Goal: Communication & Community: Answer question/provide support

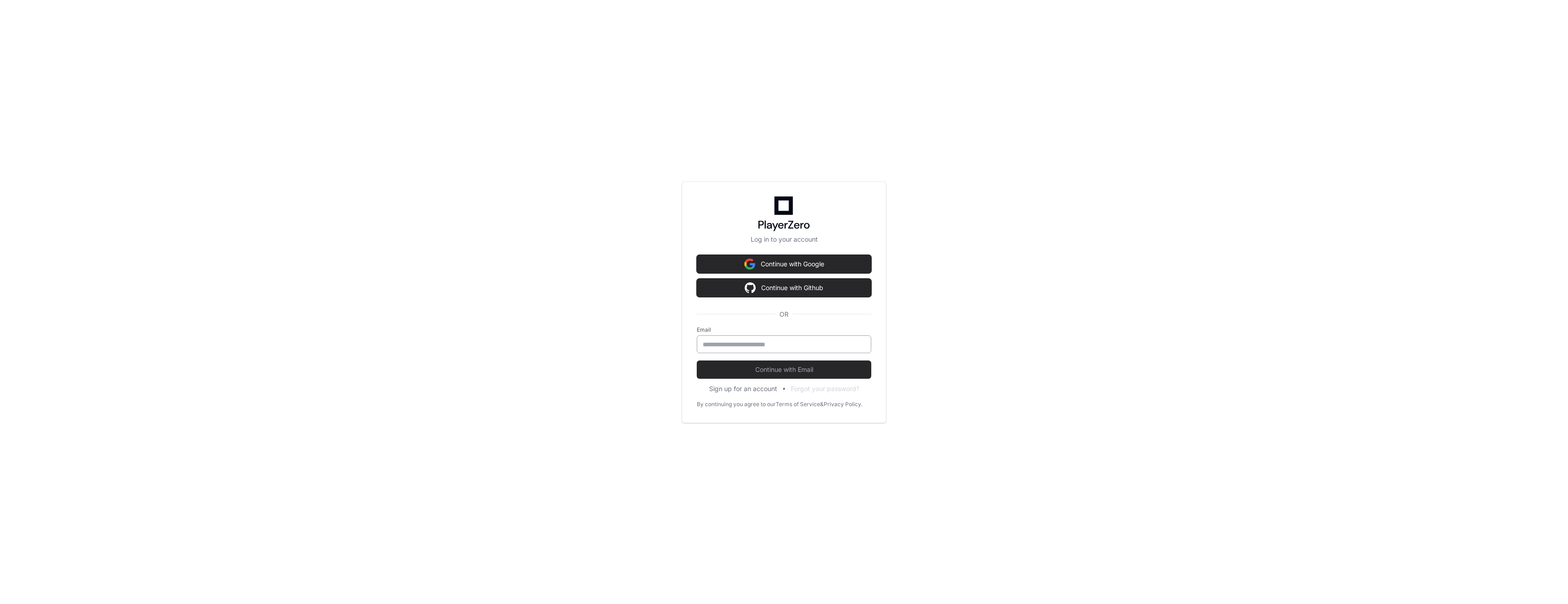
click at [779, 344] on input "email" at bounding box center [784, 344] width 163 height 9
type input "**********"
click at [779, 369] on span "Continue with Email" at bounding box center [784, 369] width 175 height 9
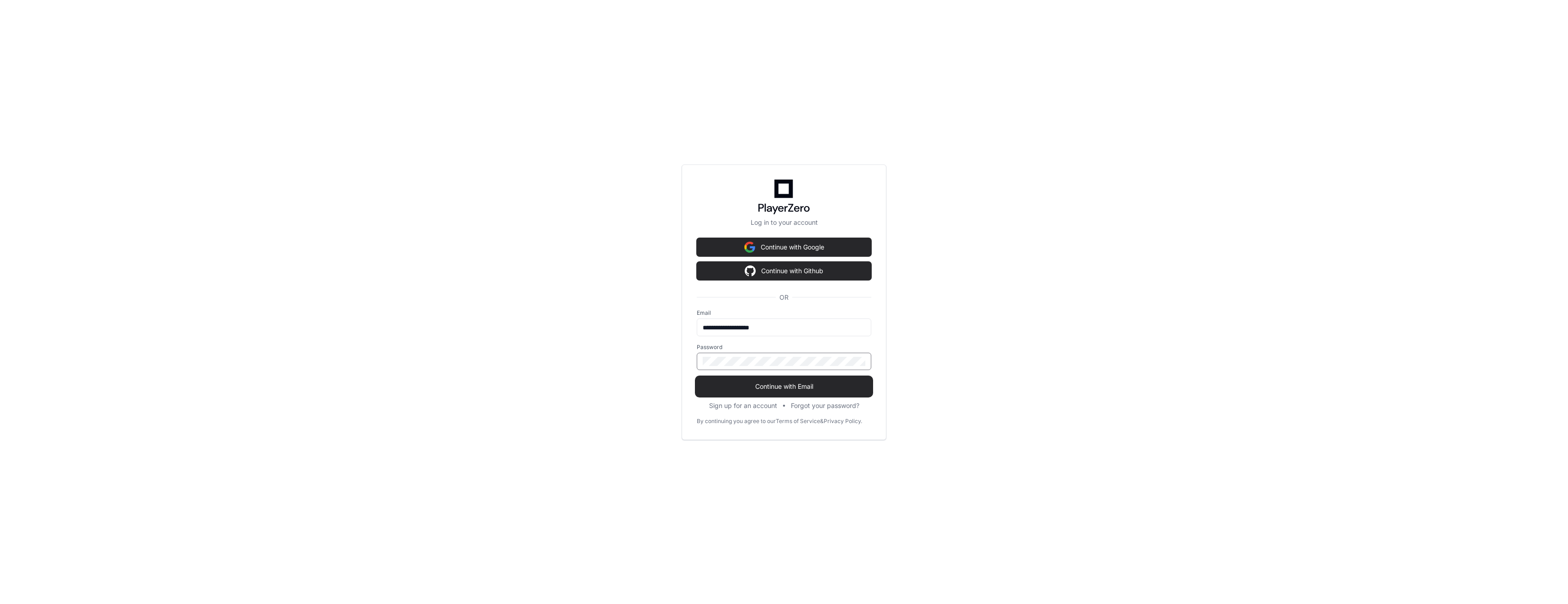
click at [795, 381] on button "Continue with Email" at bounding box center [784, 386] width 175 height 18
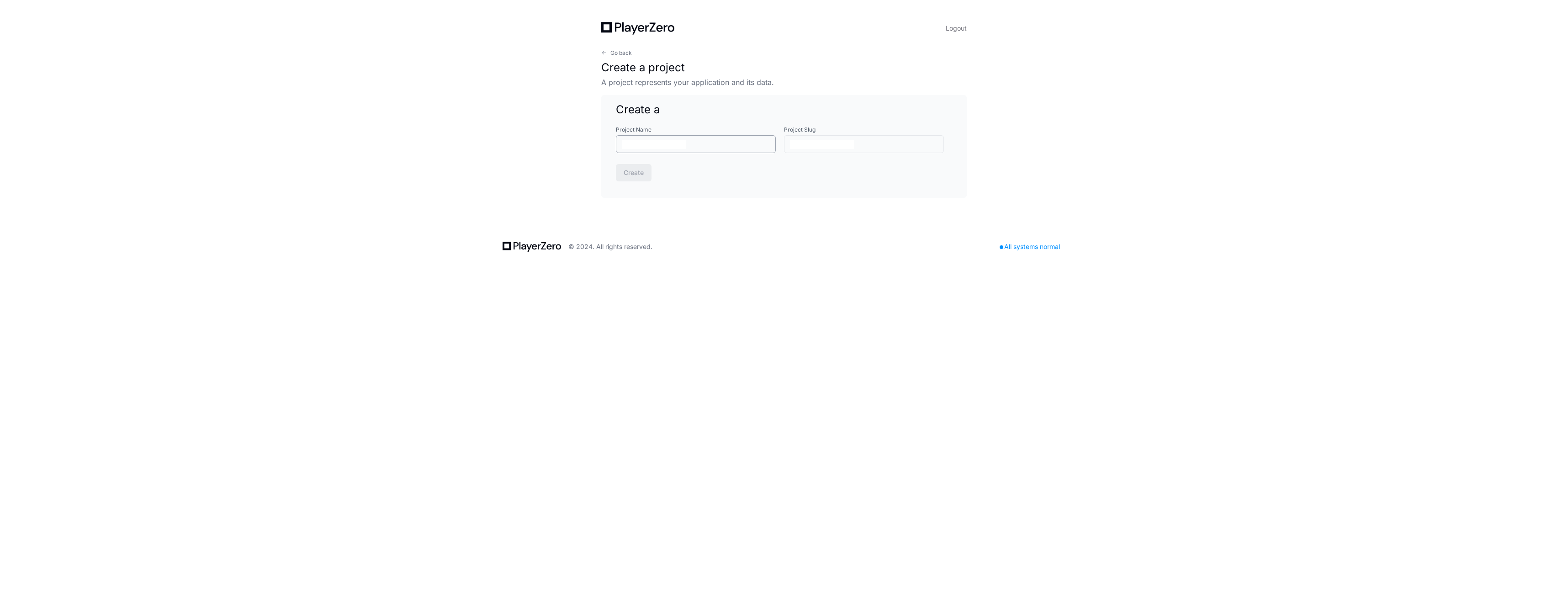
click at [679, 146] on input "Project Name" at bounding box center [654, 144] width 64 height 9
click at [623, 60] on h1 "Create a project" at bounding box center [784, 68] width 366 height 15
click at [617, 54] on span "Go back" at bounding box center [621, 53] width 22 height 7
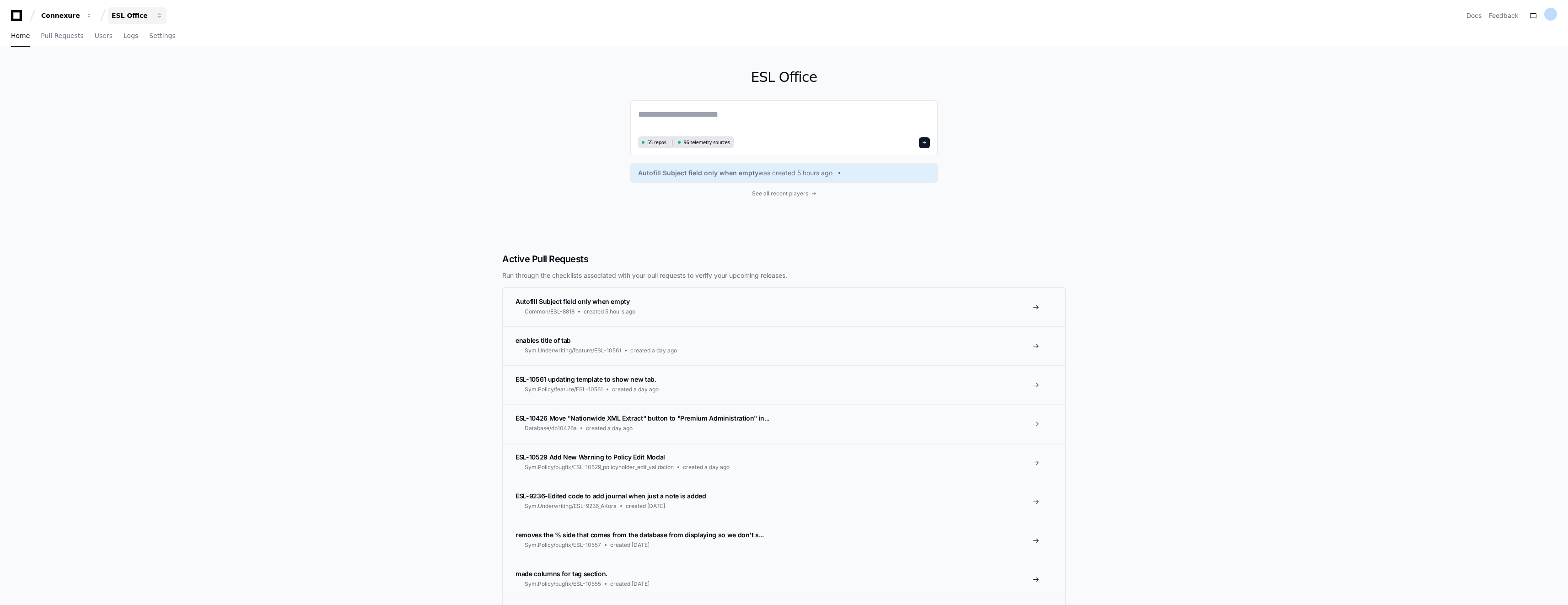
click at [140, 21] on button "ESL Office" at bounding box center [137, 15] width 58 height 17
click at [142, 70] on span "ESL Office" at bounding box center [144, 67] width 36 height 11
click at [717, 130] on textarea at bounding box center [784, 121] width 292 height 26
click at [92, 15] on span "button" at bounding box center [89, 15] width 6 height 6
click at [158, 15] on span "button" at bounding box center [159, 15] width 6 height 6
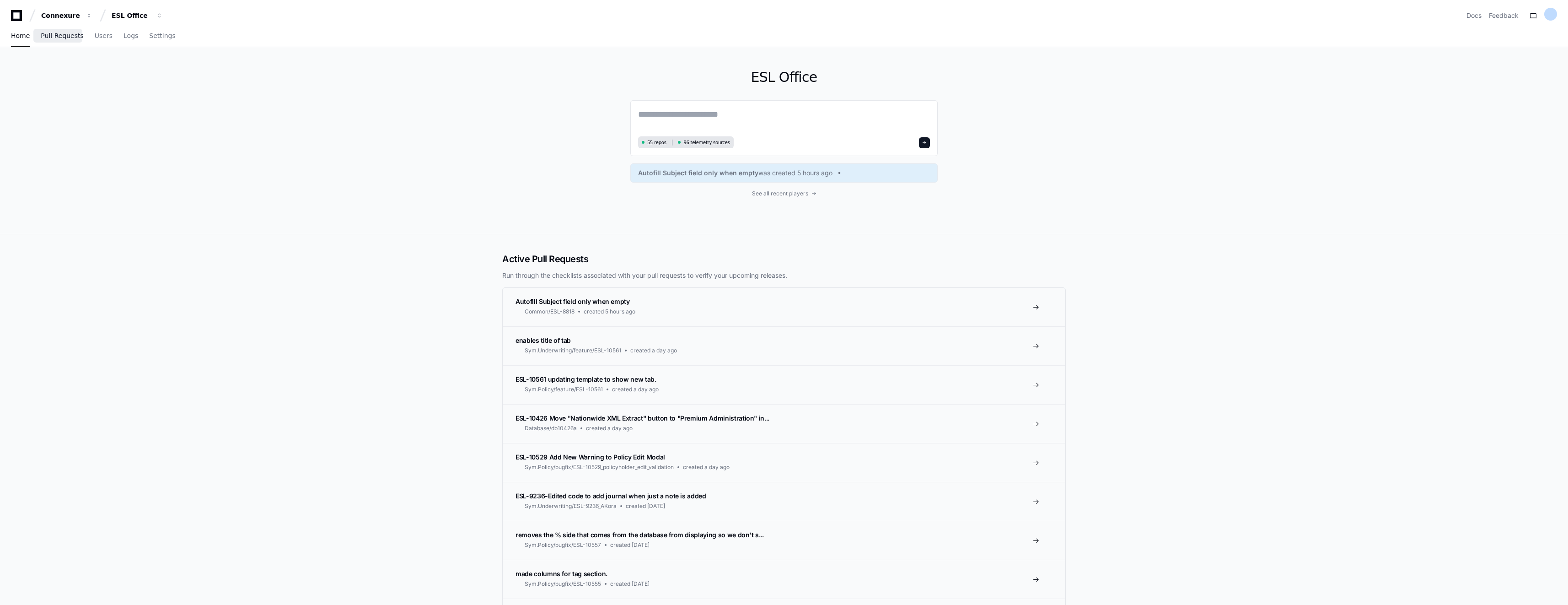
click at [58, 38] on span "Pull Requests" at bounding box center [62, 36] width 42 height 6
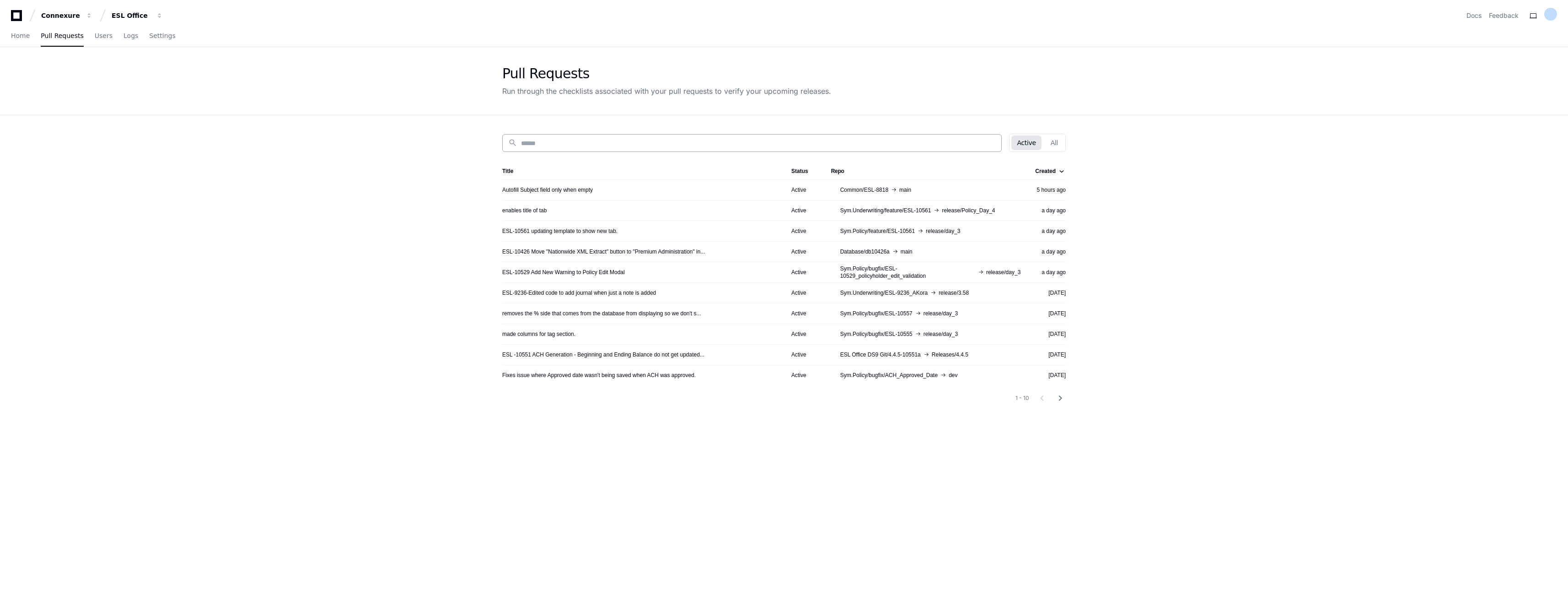
click at [635, 151] on div "search" at bounding box center [752, 143] width 500 height 18
click at [95, 34] on span "Users" at bounding box center [103, 36] width 18 height 6
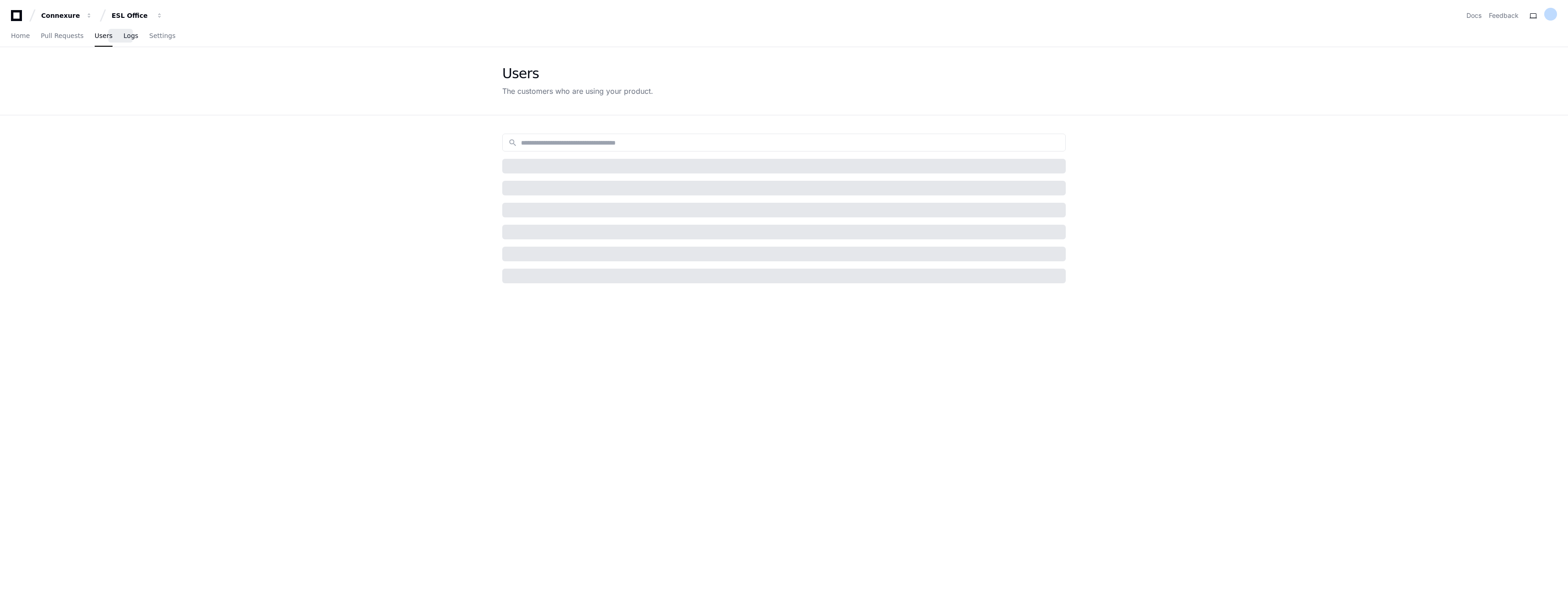
click at [124, 36] on span "Logs" at bounding box center [131, 36] width 15 height 6
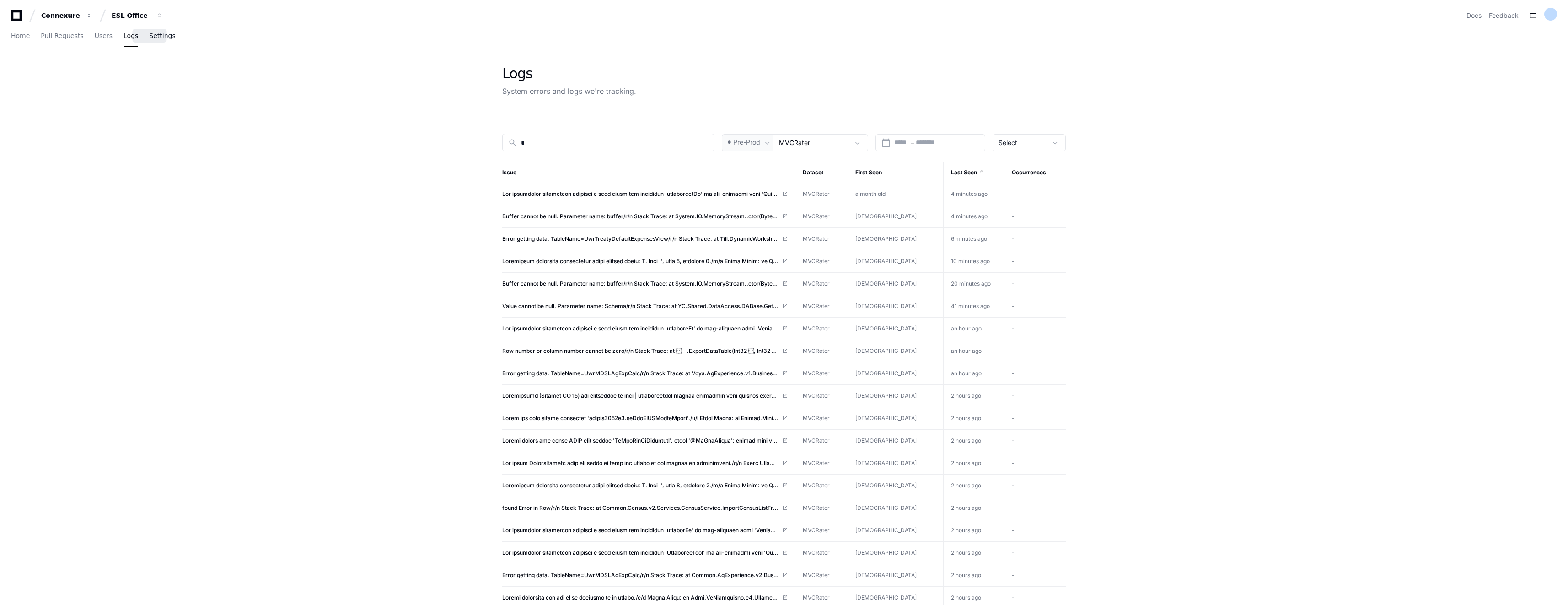
click at [158, 37] on span "Settings" at bounding box center [162, 36] width 26 height 6
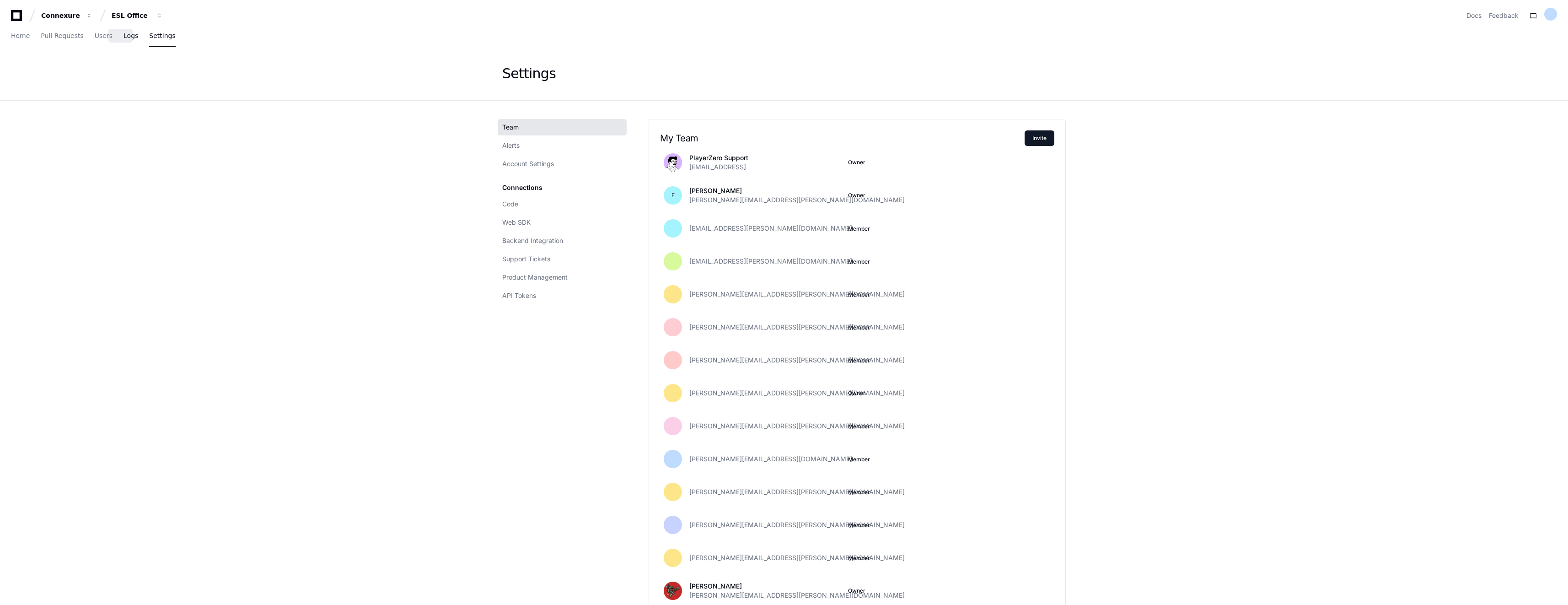
click at [124, 38] on span "Logs" at bounding box center [131, 36] width 15 height 6
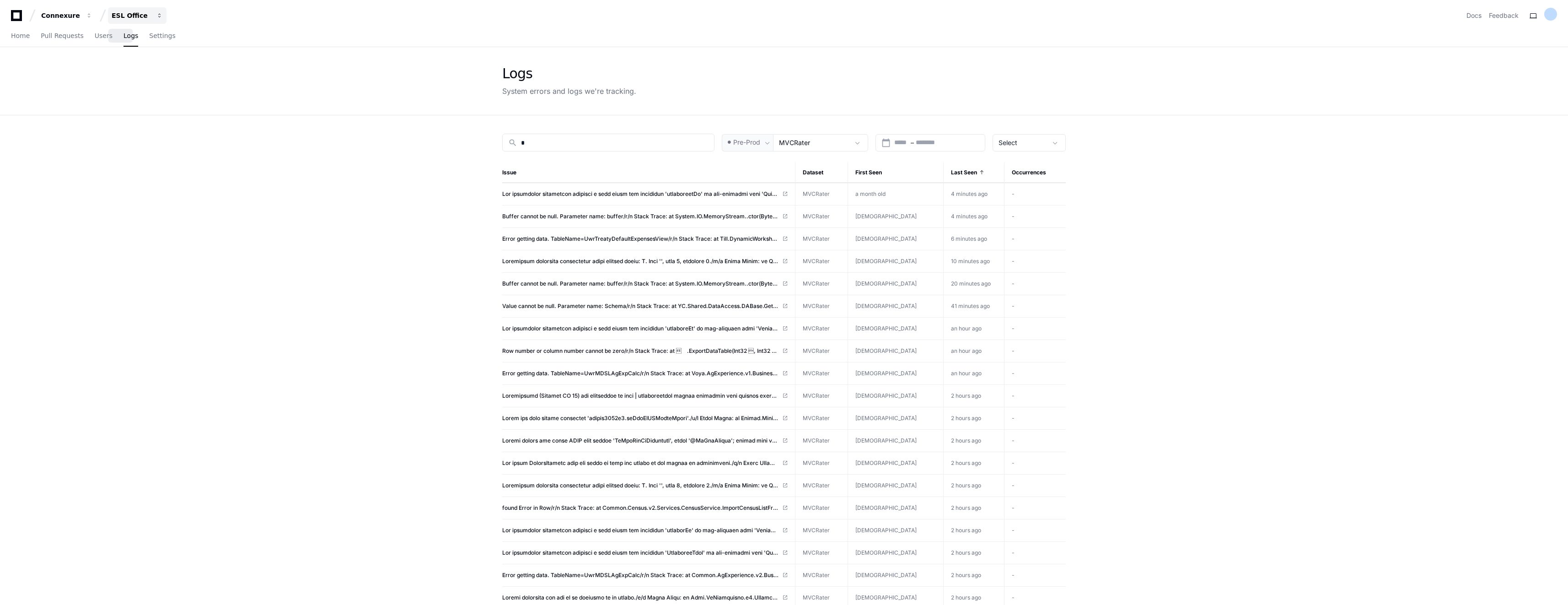
click at [92, 15] on span "button" at bounding box center [89, 15] width 6 height 6
click at [86, 16] on span "button" at bounding box center [89, 15] width 6 height 6
click at [113, 42] on link "Manage Organizations" at bounding box center [113, 47] width 117 height 12
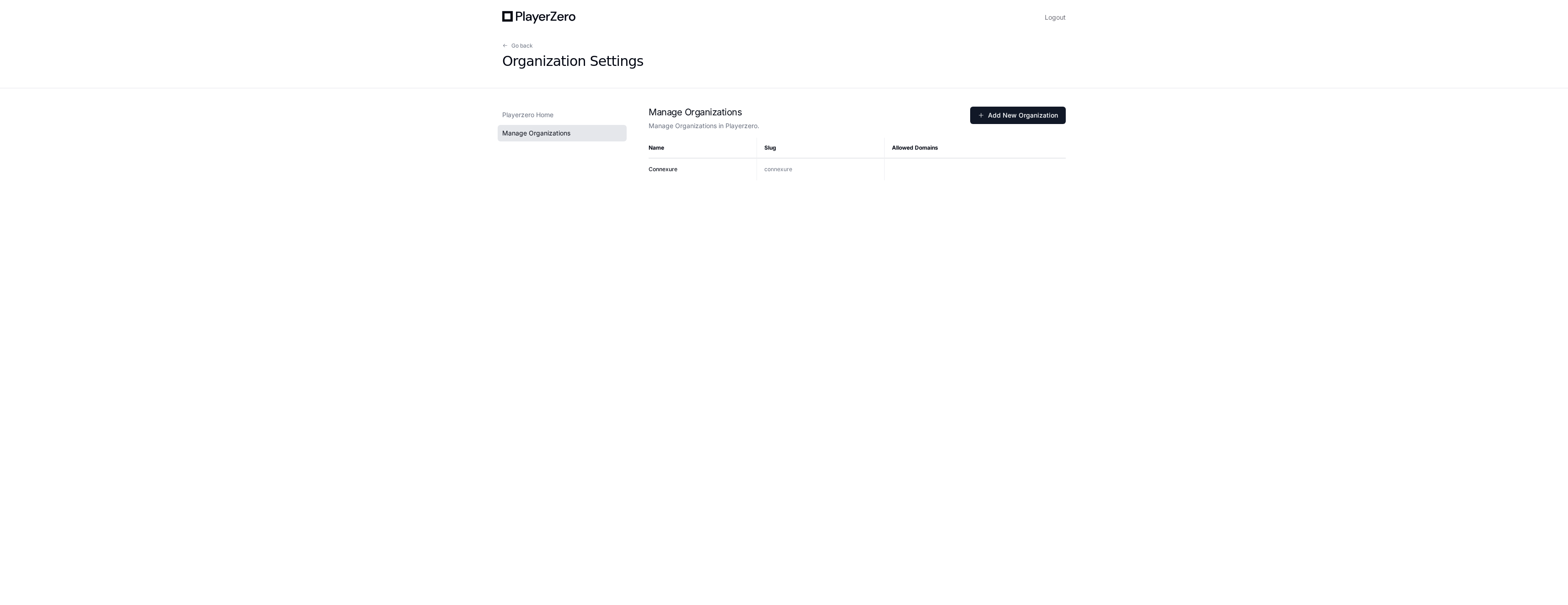
click at [546, 137] on span "Manage Organizations" at bounding box center [536, 133] width 68 height 9
click at [484, 276] on div "Logout Go back Organization Settings Playerzero Home Manage Organizations Manag…" at bounding box center [784, 302] width 1568 height 605
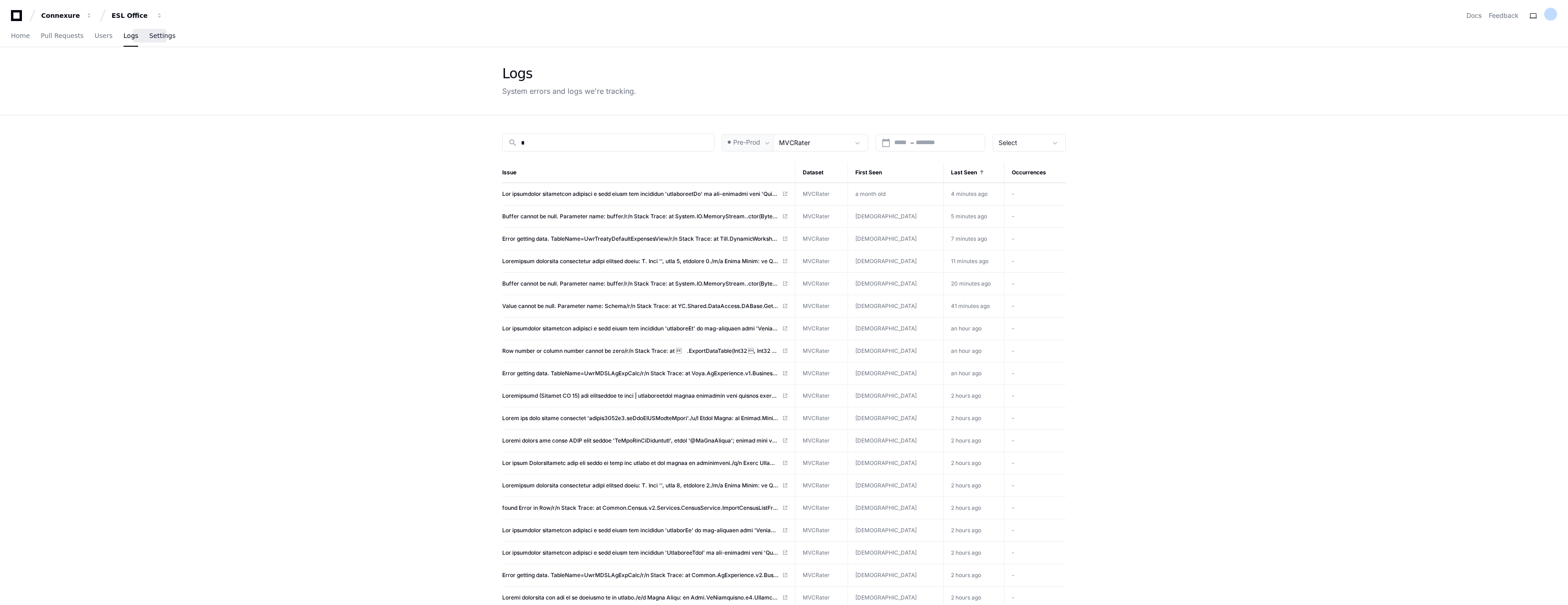
click at [149, 38] on span "Settings" at bounding box center [162, 36] width 26 height 6
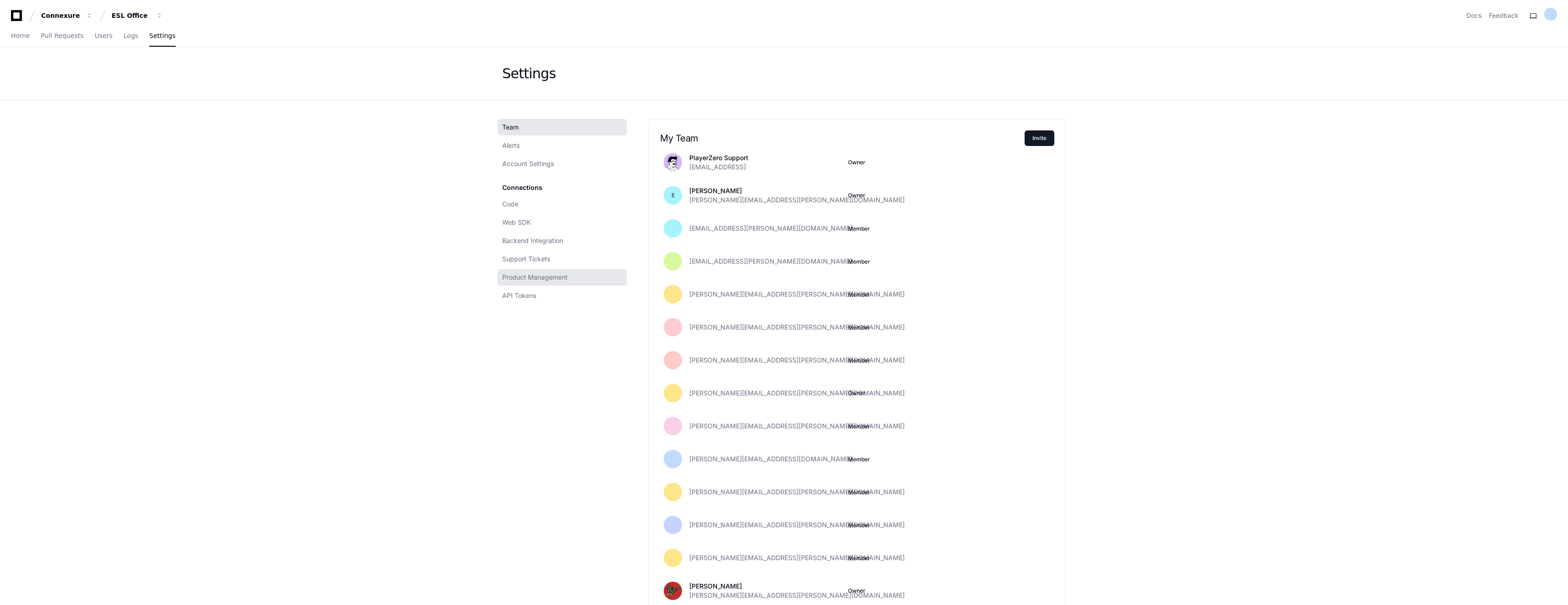
click at [569, 279] on link "Product Management" at bounding box center [562, 277] width 129 height 17
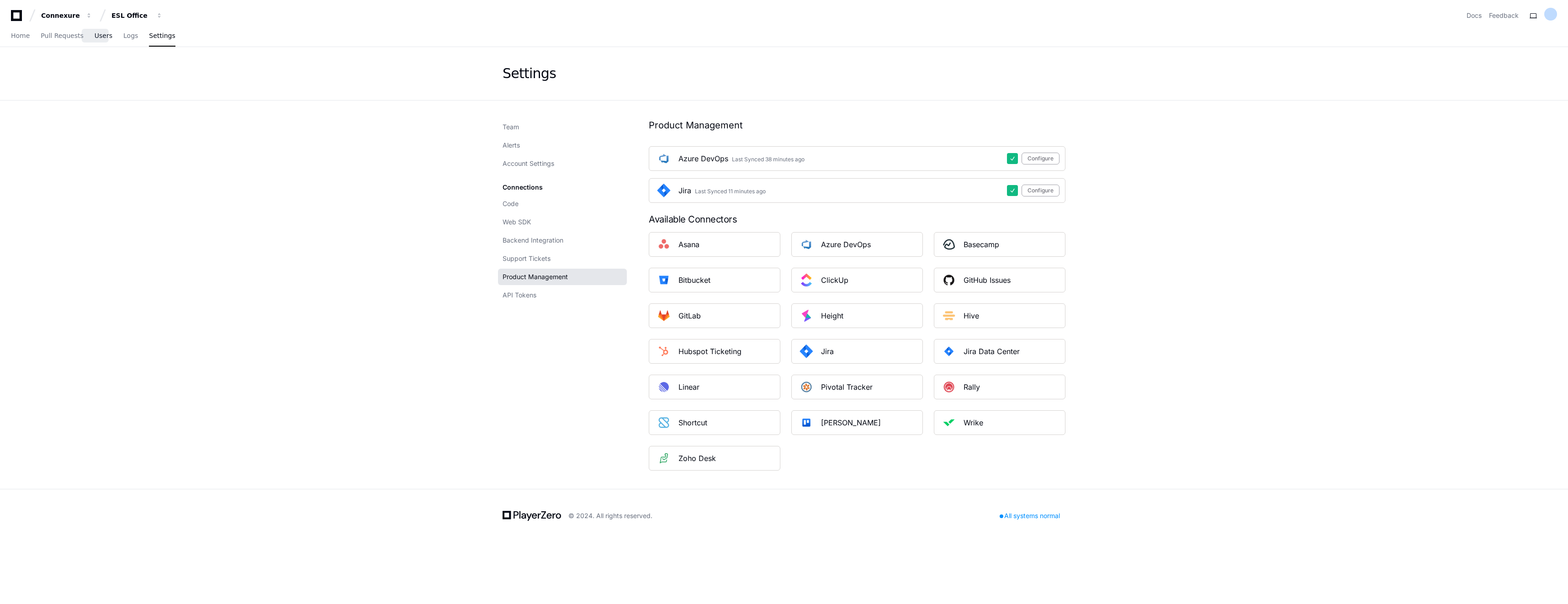
click at [95, 38] on span "Users" at bounding box center [103, 36] width 18 height 6
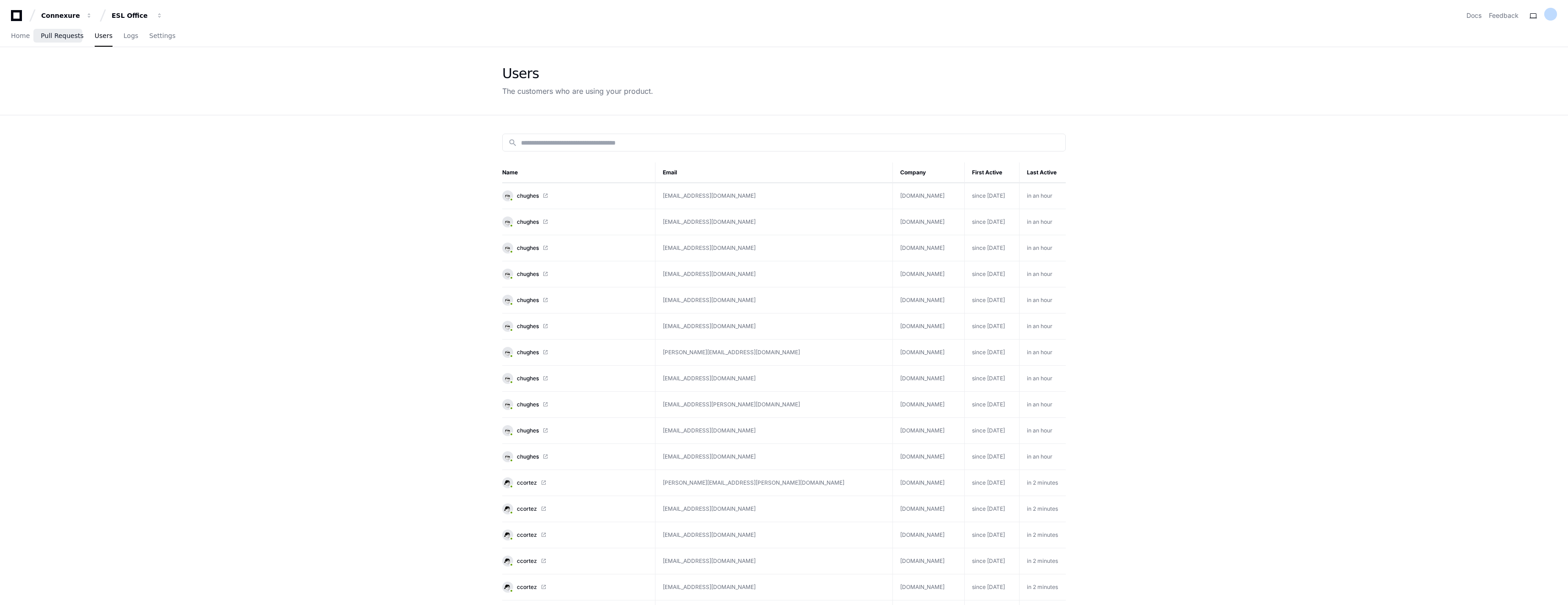
click at [58, 40] on link "Pull Requests" at bounding box center [62, 36] width 42 height 21
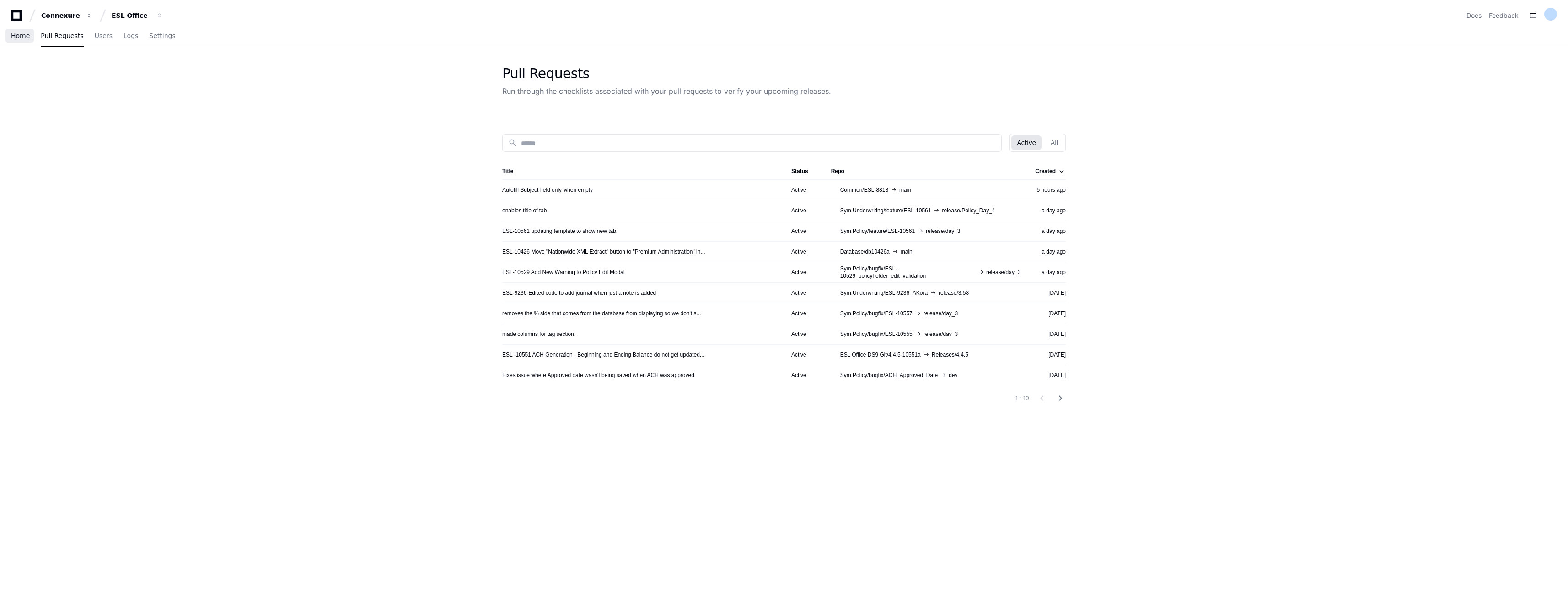
click at [22, 43] on link "Home" at bounding box center [20, 36] width 18 height 21
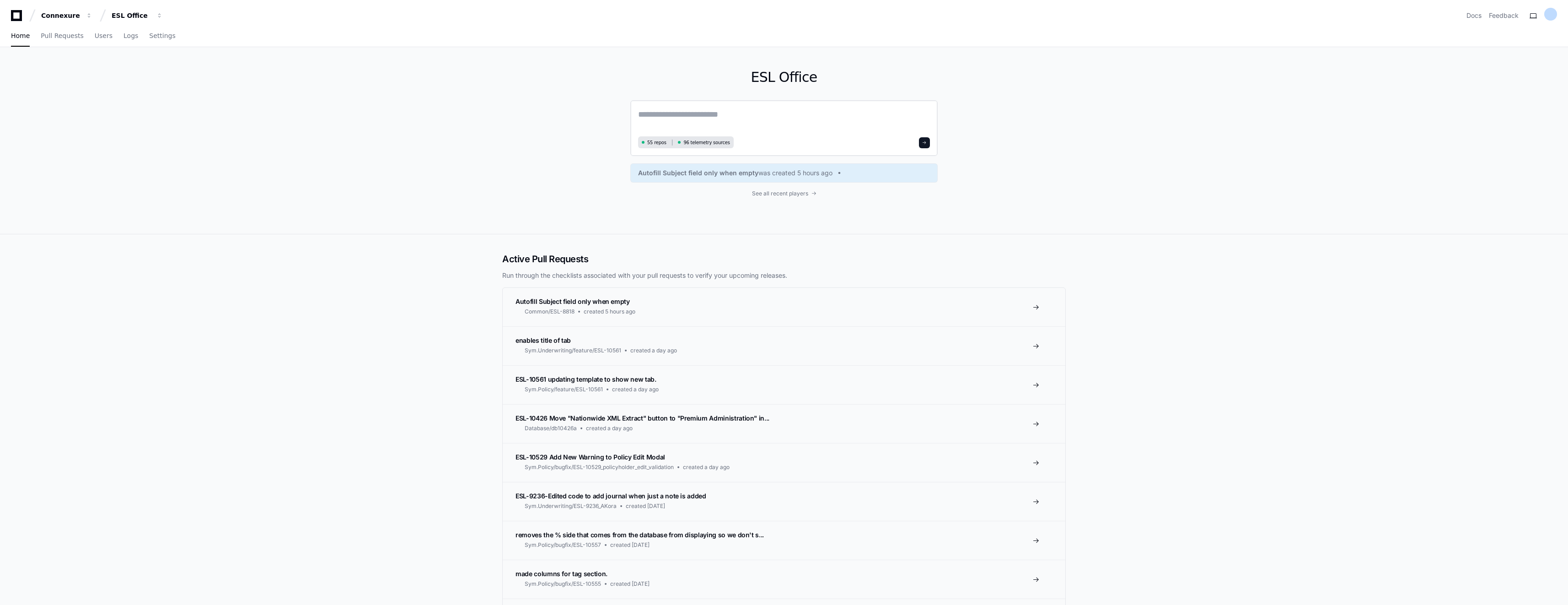
click at [780, 124] on textarea at bounding box center [784, 121] width 292 height 26
click at [650, 144] on span "55 repos" at bounding box center [657, 142] width 19 height 7
click at [694, 122] on textarea at bounding box center [784, 121] width 292 height 26
click at [928, 140] on button at bounding box center [924, 143] width 11 height 11
click at [922, 143] on button at bounding box center [924, 143] width 11 height 11
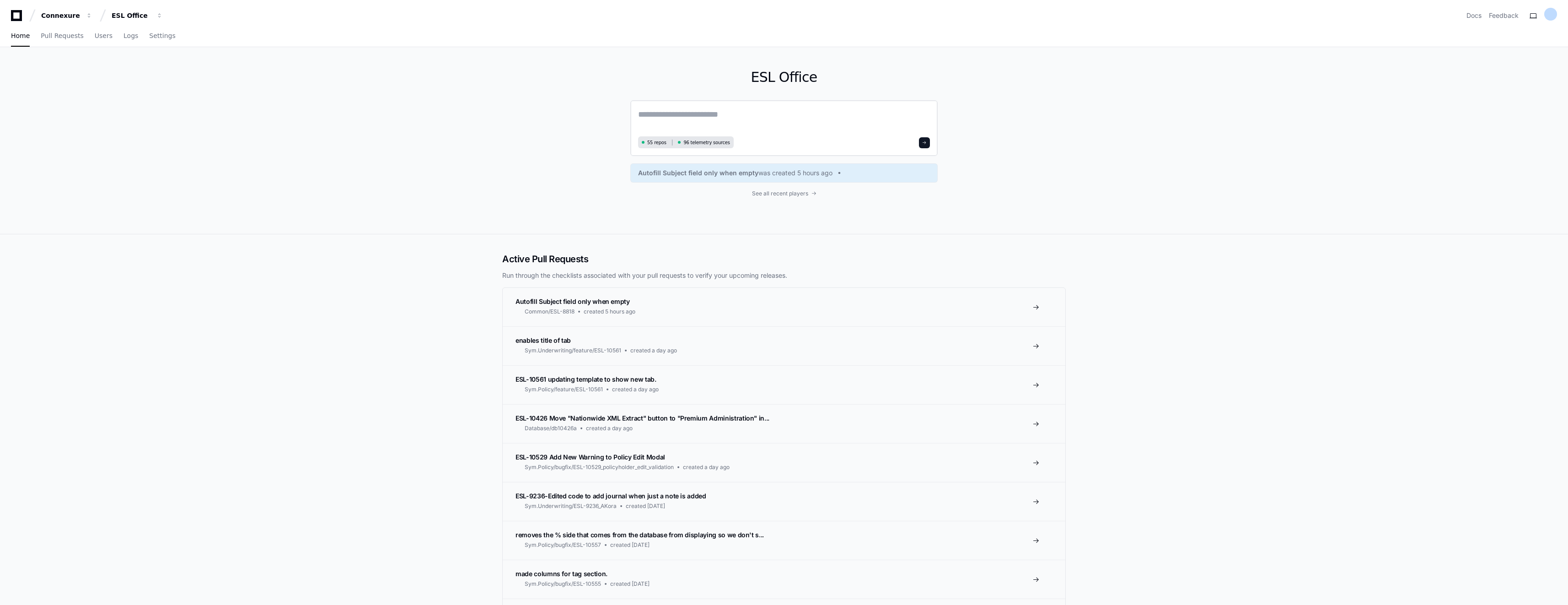
click at [789, 118] on textarea at bounding box center [784, 121] width 292 height 26
type textarea "*"
type textarea "**********"
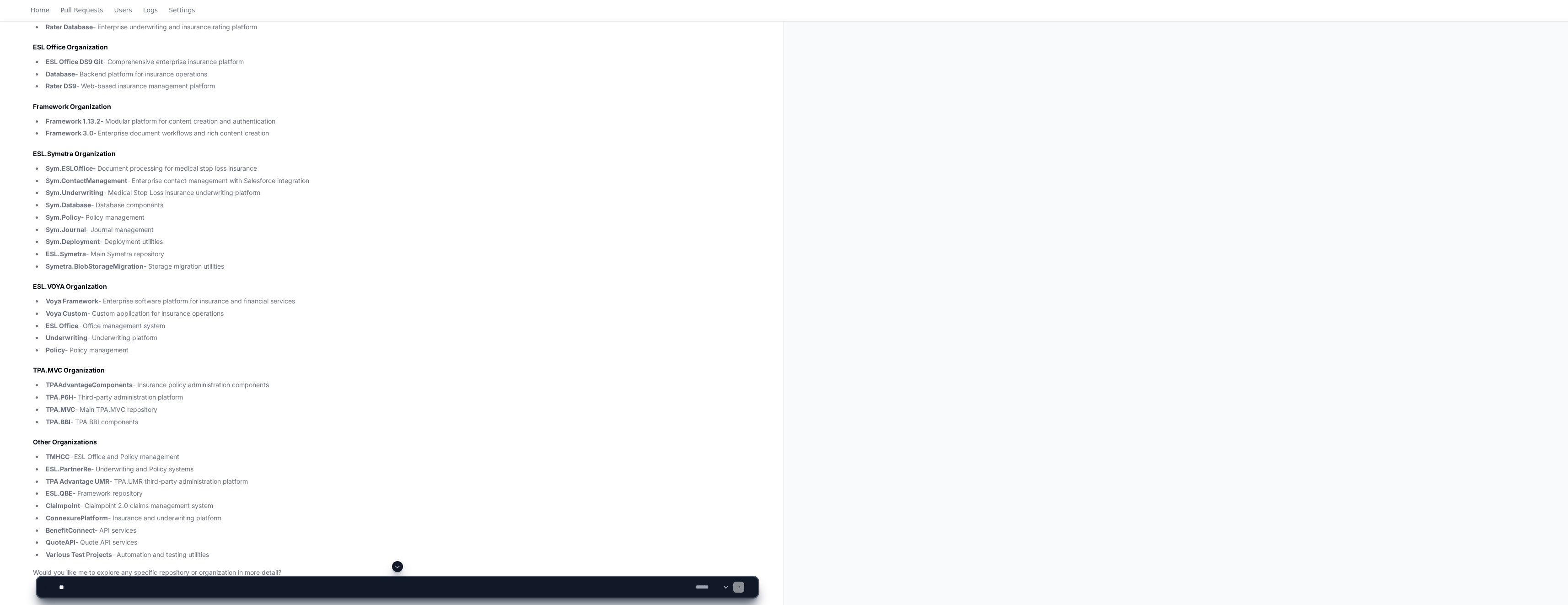
scroll to position [396, 0]
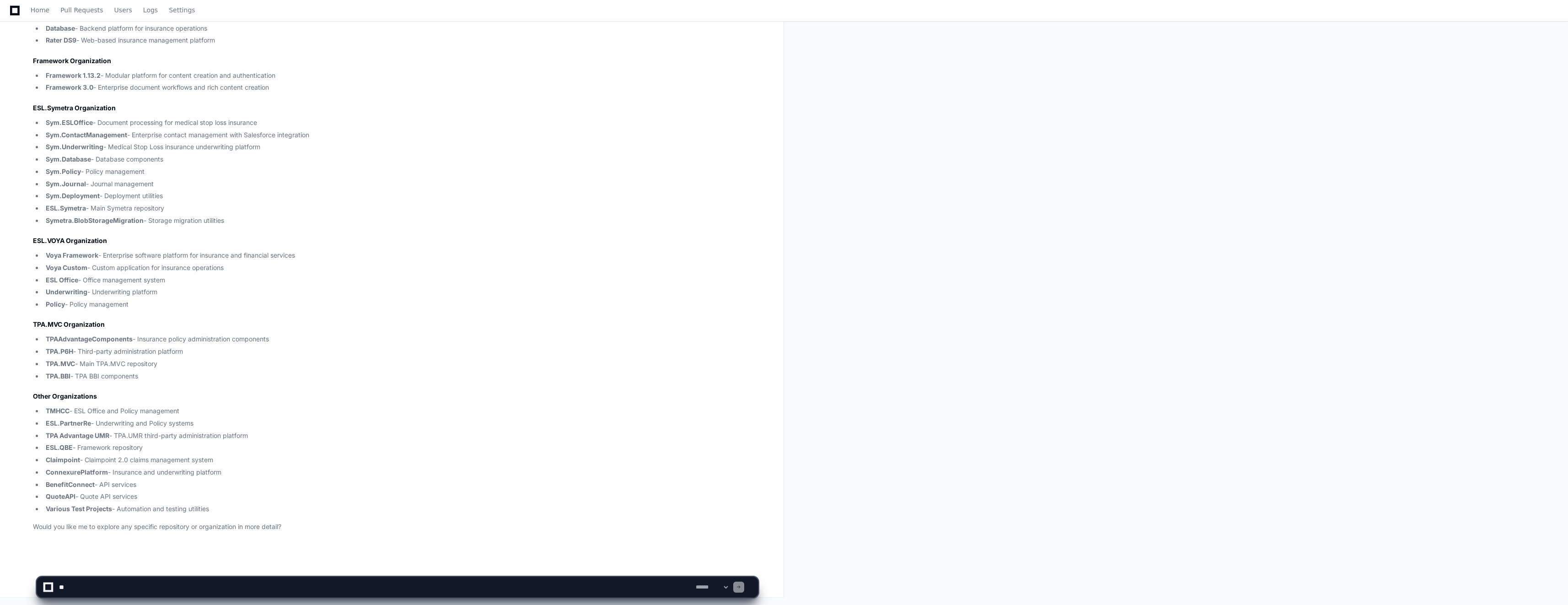
click at [237, 583] on textarea at bounding box center [375, 587] width 637 height 20
type textarea "**********"
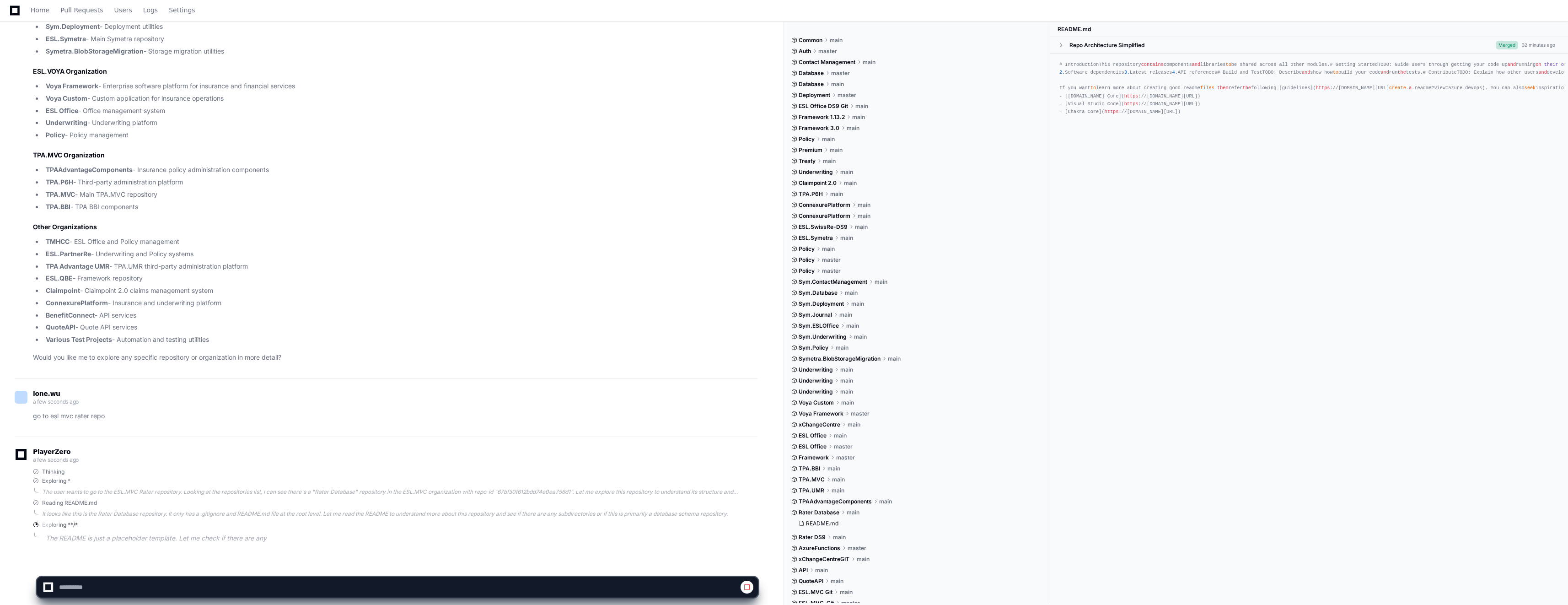
scroll to position [577, 0]
click at [748, 587] on span at bounding box center [747, 587] width 7 height 7
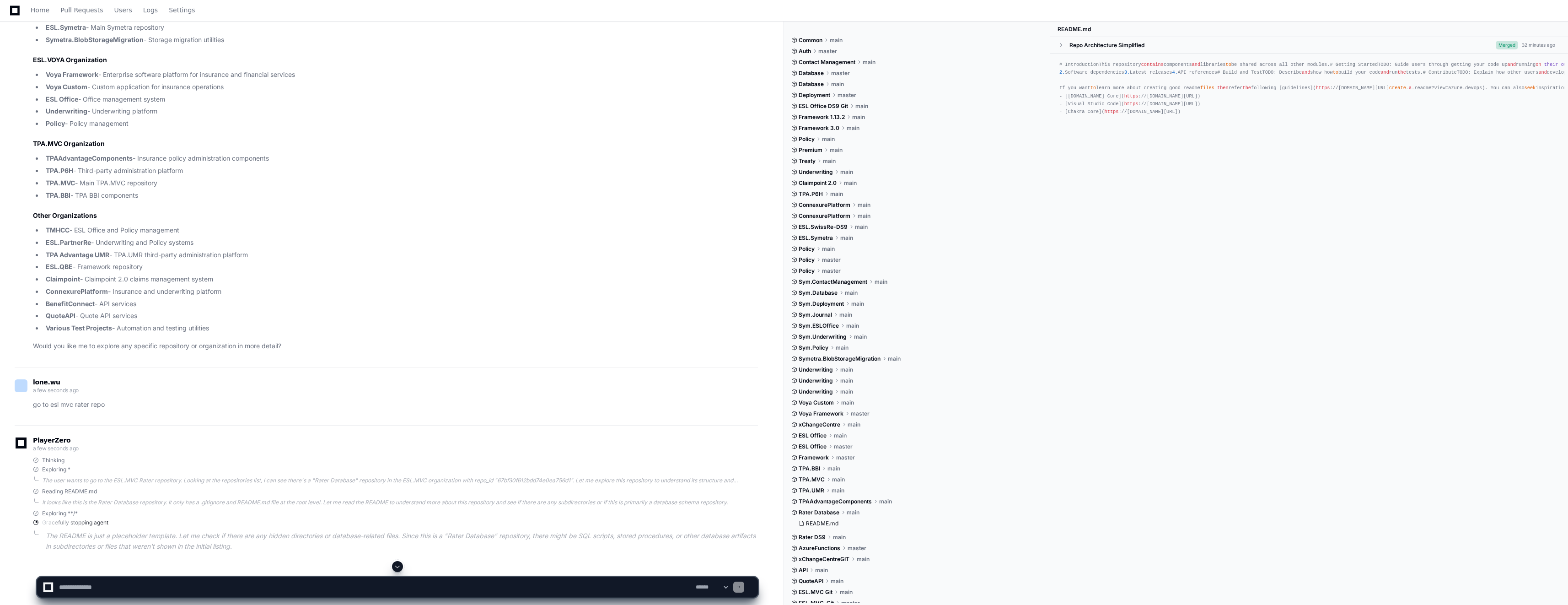
click at [479, 589] on textarea at bounding box center [375, 587] width 637 height 20
type textarea "**********"
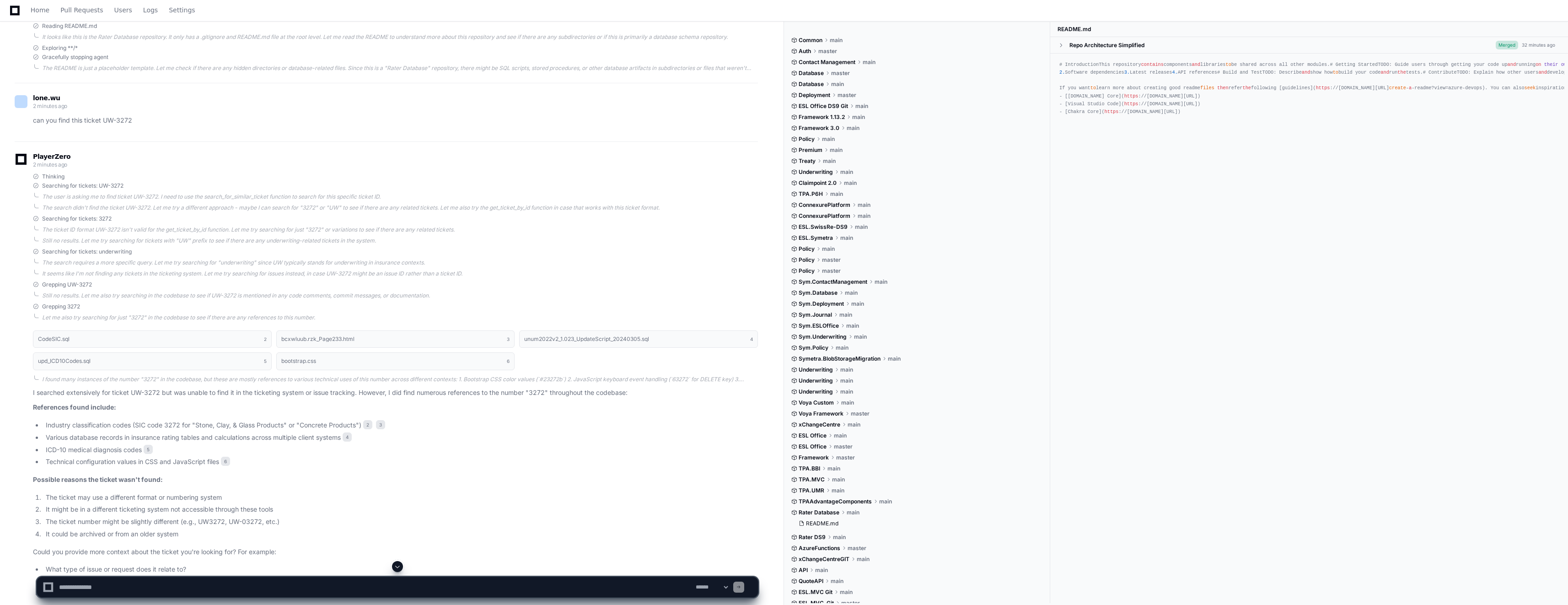
scroll to position [1127, 0]
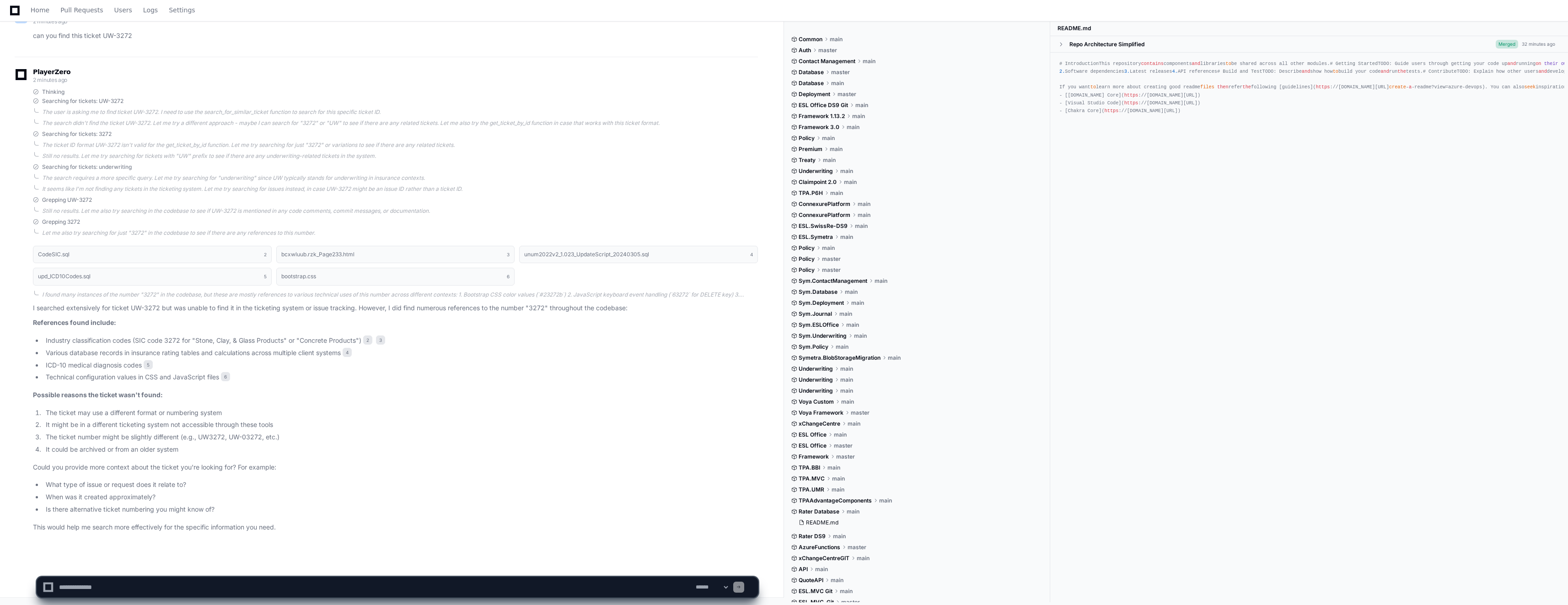
click at [229, 590] on textarea at bounding box center [375, 587] width 637 height 20
type textarea "*"
paste textarea "**********"
type textarea "**********"
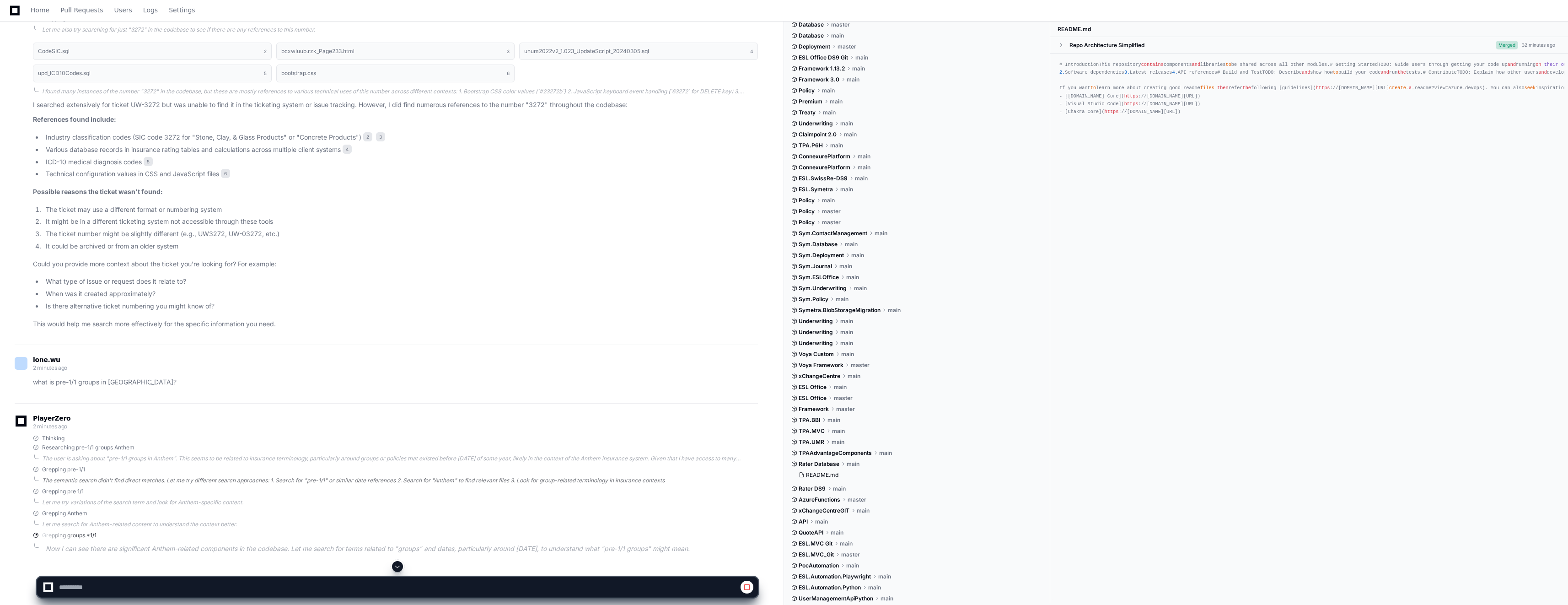
scroll to position [1352, 0]
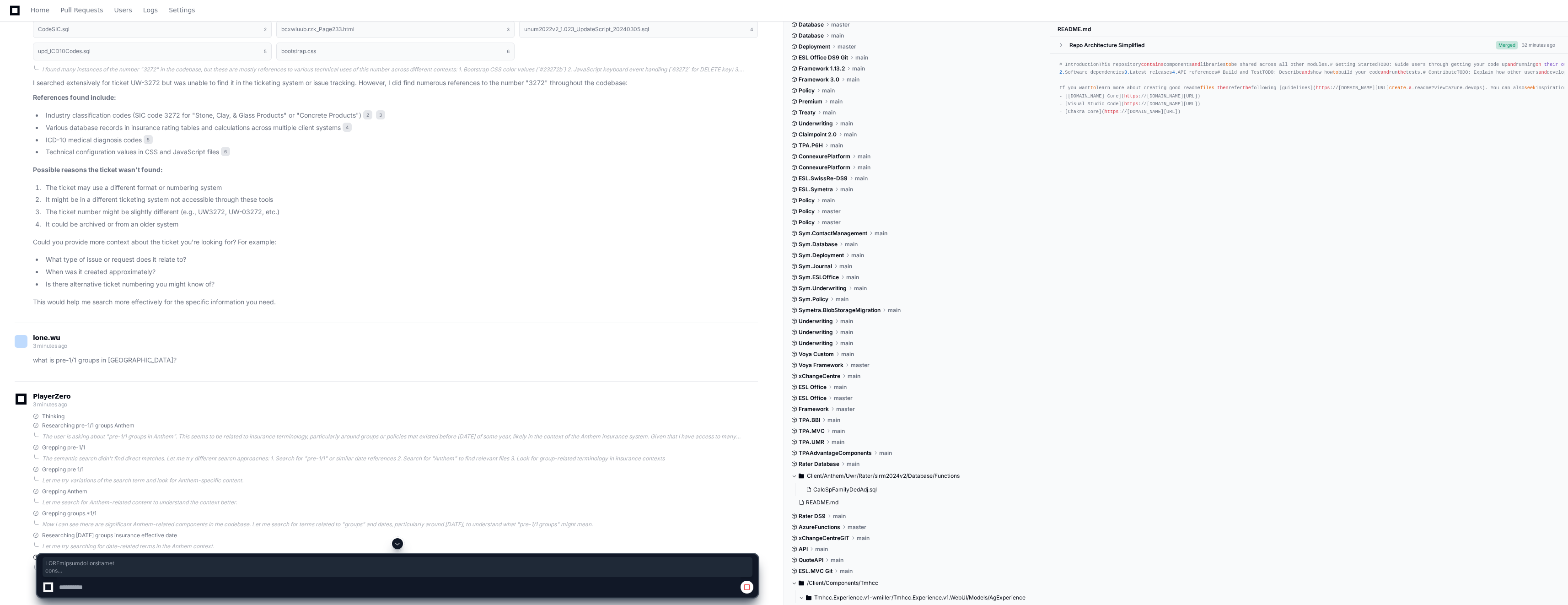
drag, startPoint x: 1052, startPoint y: 429, endPoint x: 1051, endPoint y: 440, distance: 11.0
click at [1051, 440] on div "Common main Auth master Contact Management main Database master Database main D…" at bounding box center [1180, 314] width 777 height 584
click at [1008, 387] on div "ESL Office main" at bounding box center [918, 387] width 252 height 7
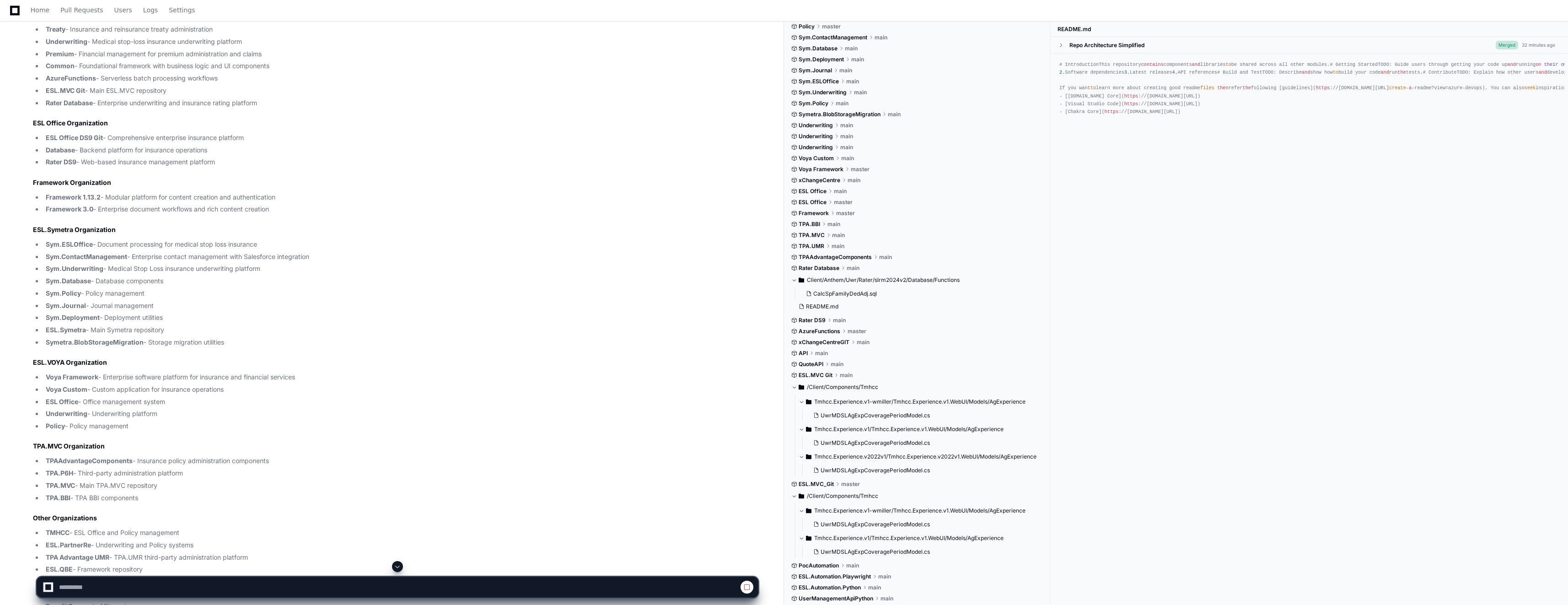
scroll to position [549, 0]
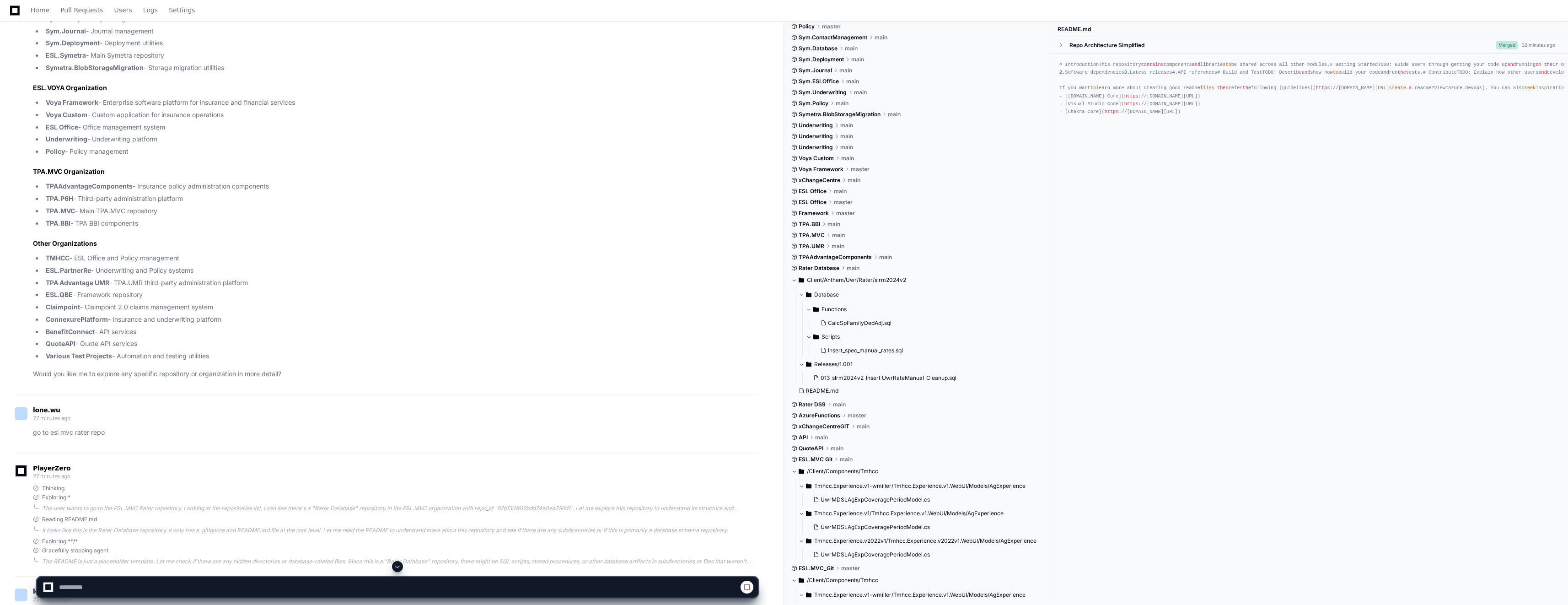
click at [746, 587] on span at bounding box center [747, 587] width 7 height 7
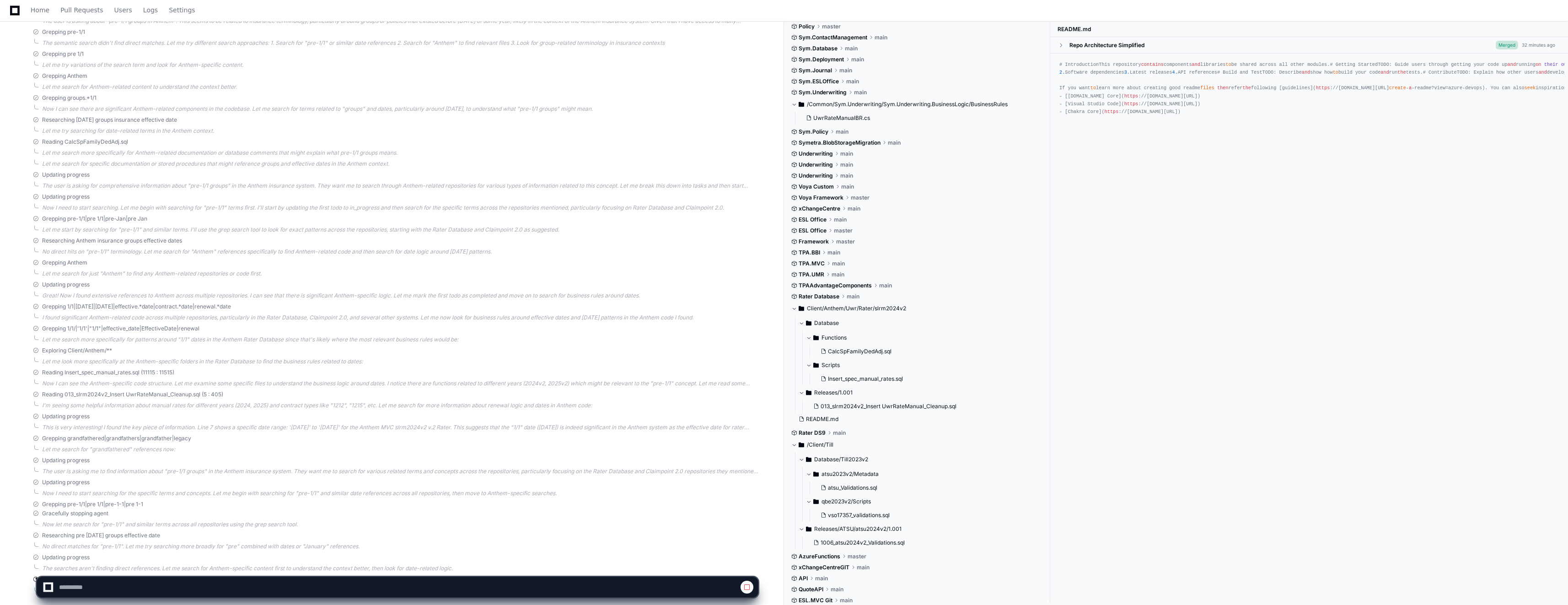
scroll to position [1833, 0]
click at [748, 582] on button at bounding box center [747, 587] width 13 height 13
click at [747, 591] on button at bounding box center [747, 587] width 13 height 13
